Goal: Complete application form: Complete application form

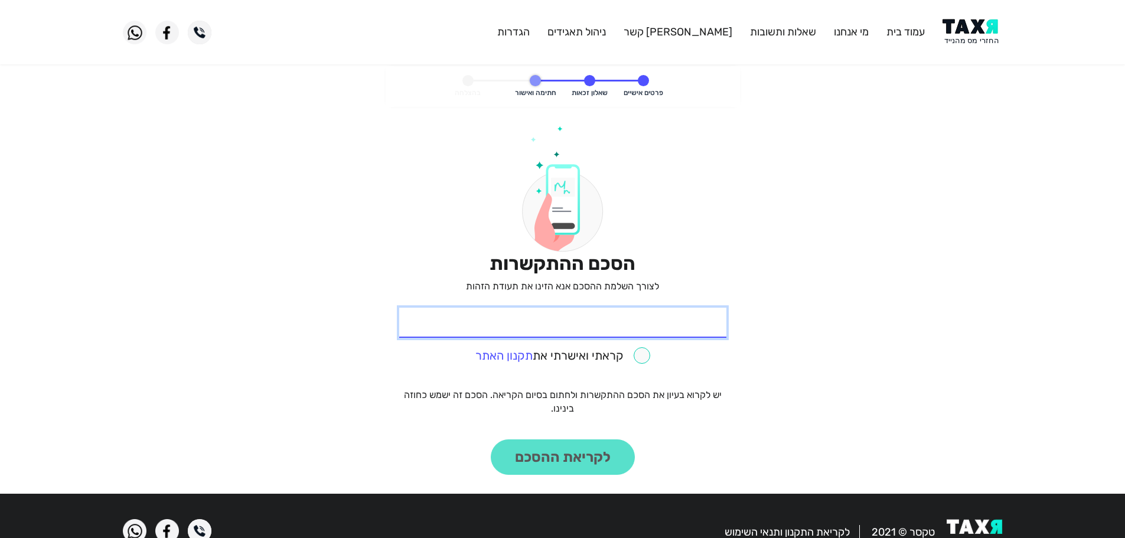
click at [649, 324] on input "* תעודת זהות" at bounding box center [562, 323] width 327 height 30
paste input "016716508"
type input "016716508"
click at [644, 353] on input "checkbox" at bounding box center [562, 355] width 175 height 17
checkbox input "true"
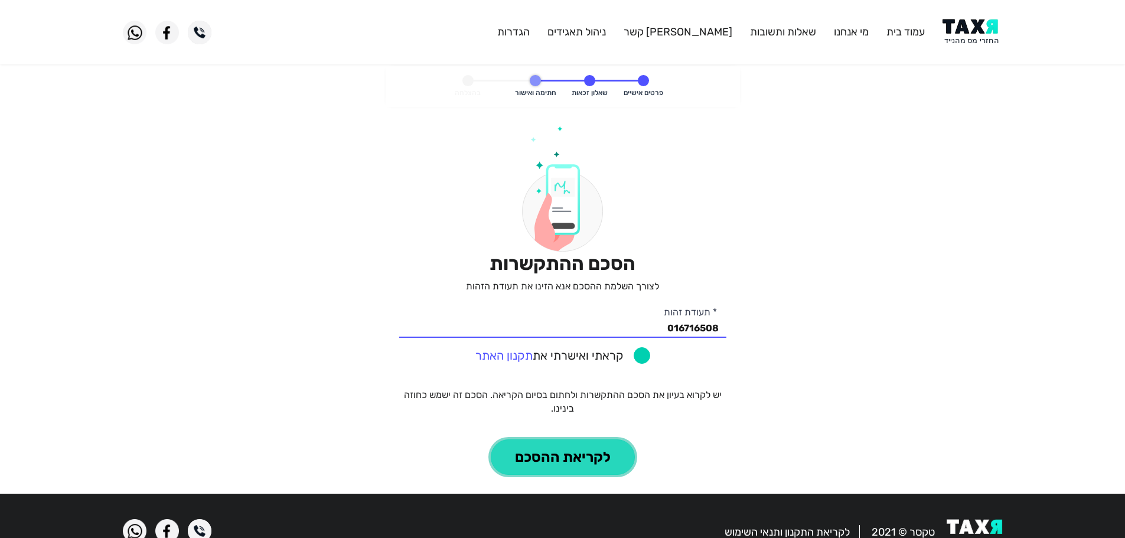
click at [609, 457] on button "לקריאת ההסכם" at bounding box center [563, 456] width 144 height 35
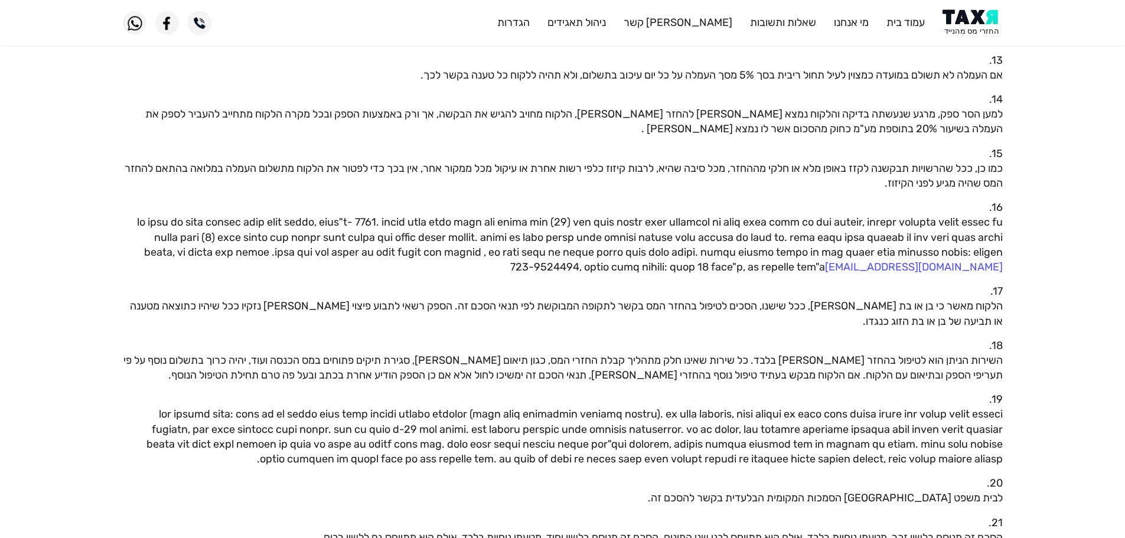
scroll to position [1047, 0]
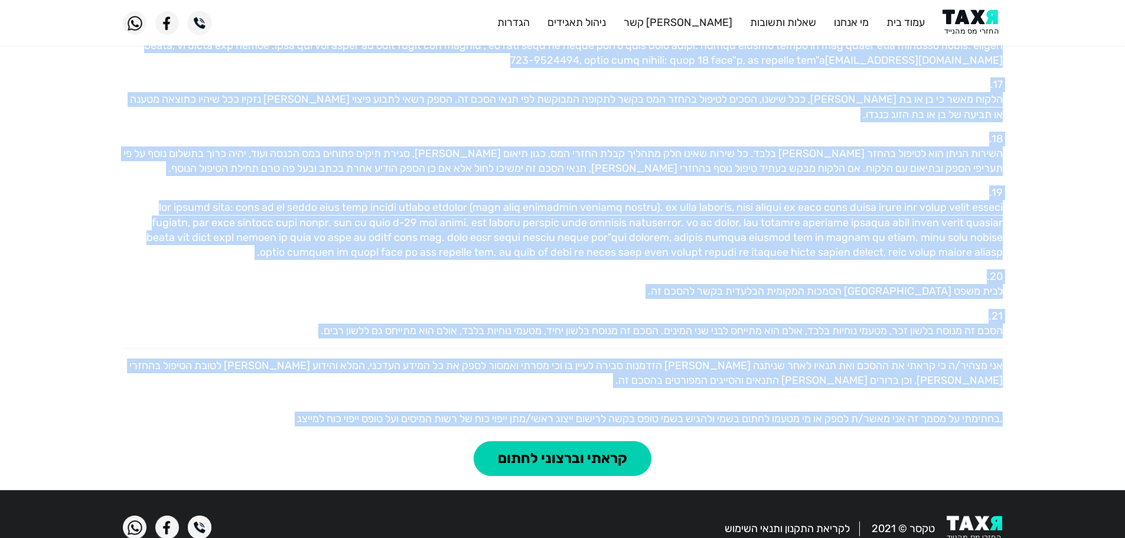
drag, startPoint x: 1020, startPoint y: 165, endPoint x: 273, endPoint y: 412, distance: 786.7
copy read-agreement-step "lorem ipsumd 60.47.3246 sit amet conse ad el"s (d.e. 197381713) tempo inci 39 u…"
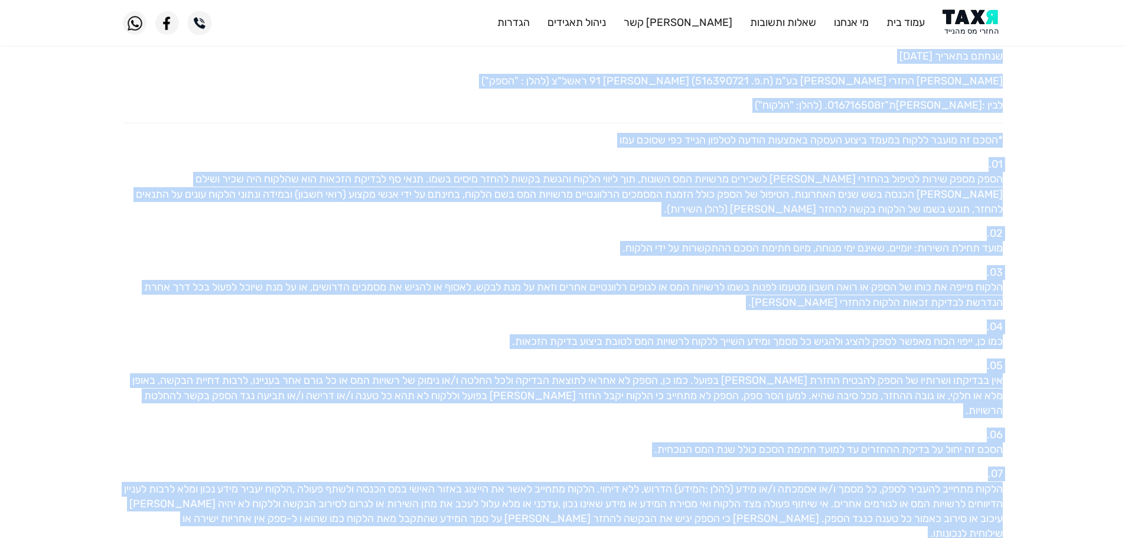
scroll to position [0, 0]
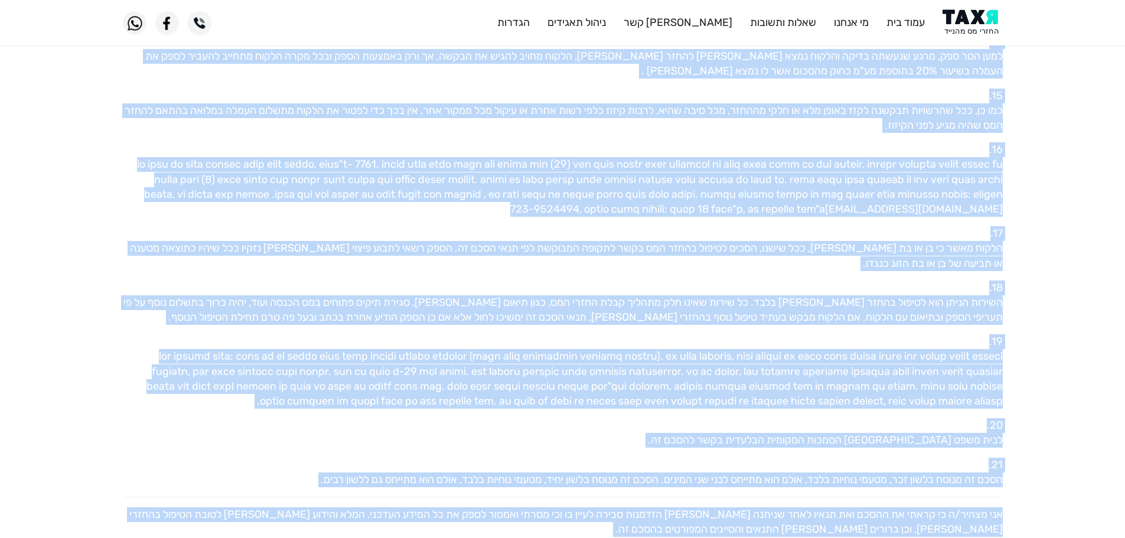
scroll to position [1047, 0]
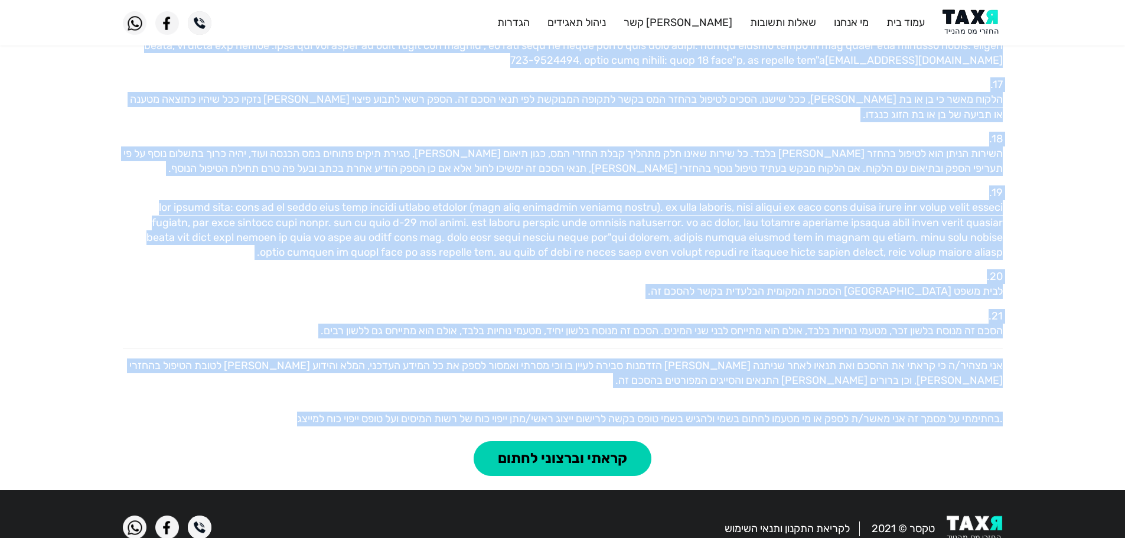
drag, startPoint x: 1012, startPoint y: 159, endPoint x: 275, endPoint y: 399, distance: 775.5
drag, startPoint x: 239, startPoint y: 400, endPoint x: 349, endPoint y: 342, distance: 124.4
drag, startPoint x: 1010, startPoint y: 156, endPoint x: 188, endPoint y: 397, distance: 856.7
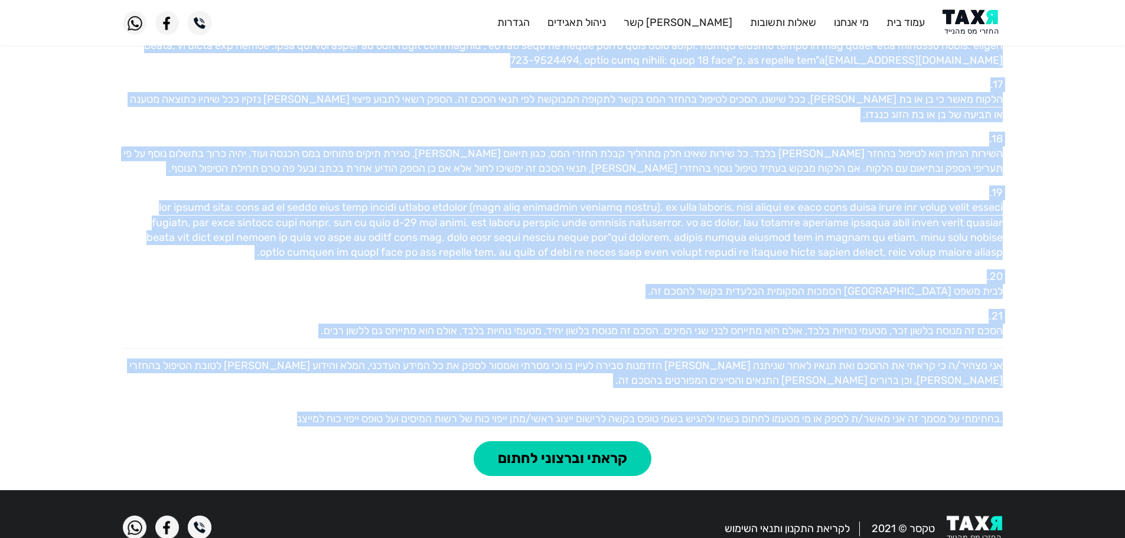
copy div "lorem ipsumd 60.47.3246 sit amet conse ad el"s (d.e. 197381713) tempo inci 39 u…"
click at [619, 441] on button "קראתי וברצוני לחתום" at bounding box center [563, 458] width 178 height 35
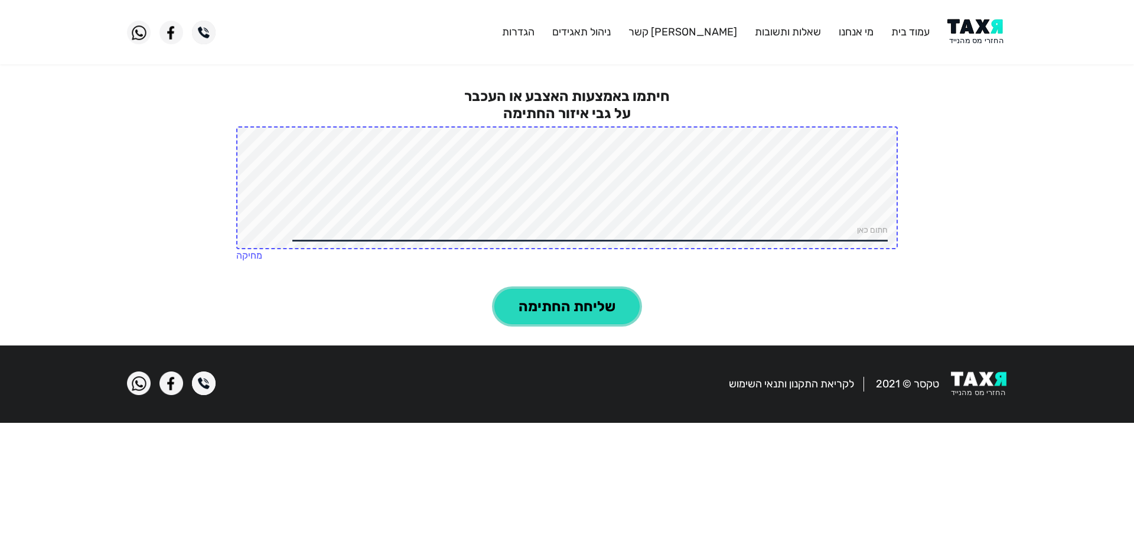
click at [588, 312] on button "שליחת החתימה" at bounding box center [566, 306] width 145 height 35
